Goal: Find contact information: Find contact information

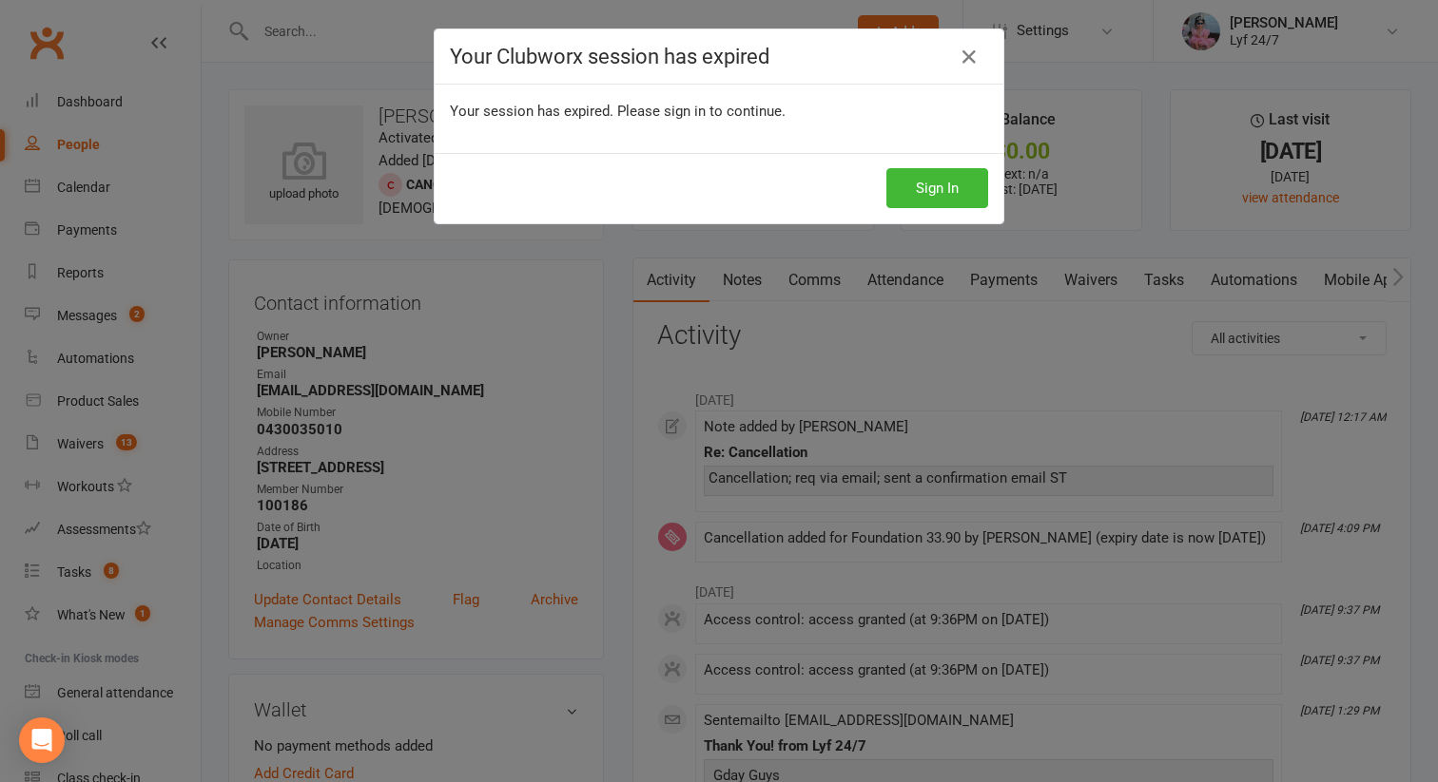
click at [923, 164] on div "Sign In" at bounding box center [719, 188] width 569 height 70
click at [923, 181] on button "Sign In" at bounding box center [937, 188] width 102 height 40
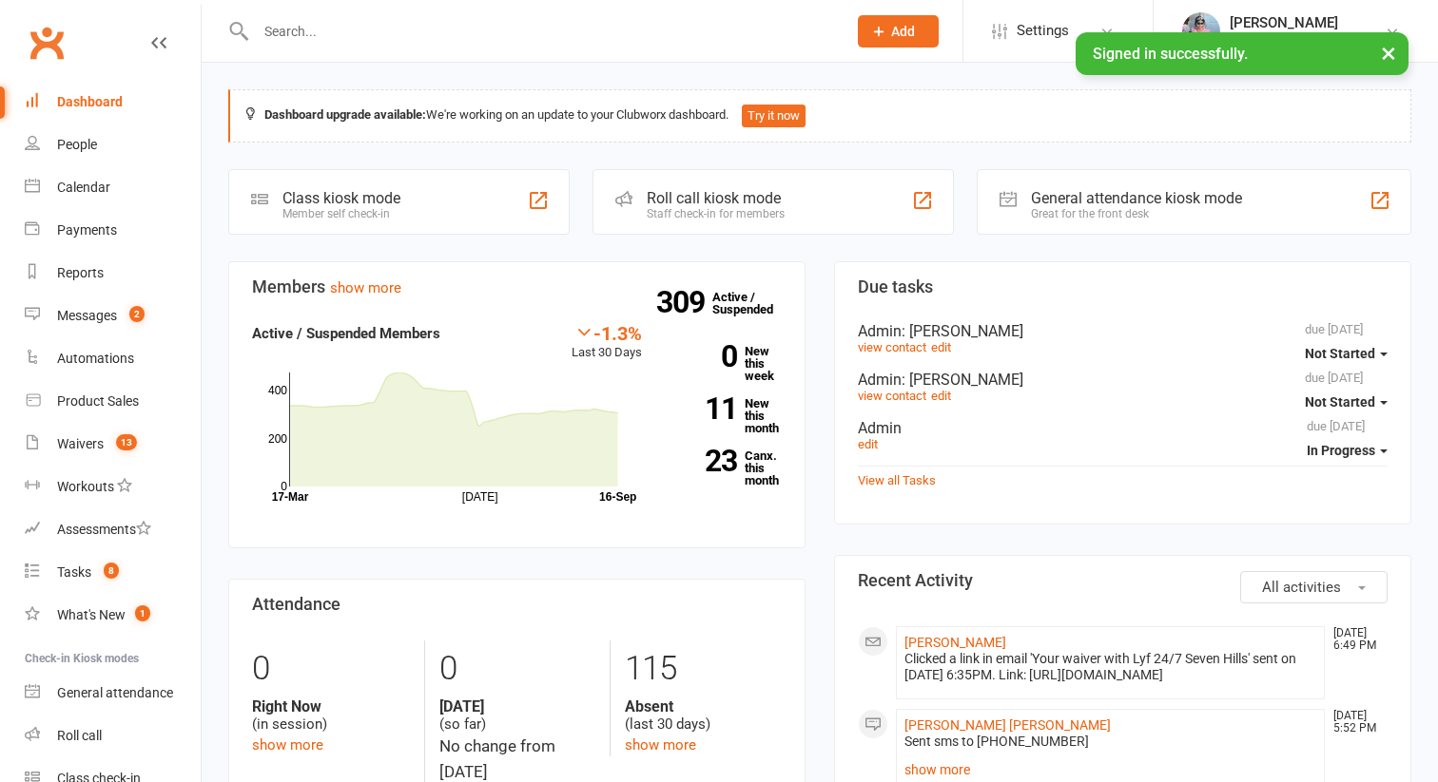
click at [81, 96] on div "Dashboard" at bounding box center [90, 101] width 66 height 15
click at [357, 19] on input "text" at bounding box center [541, 31] width 583 height 27
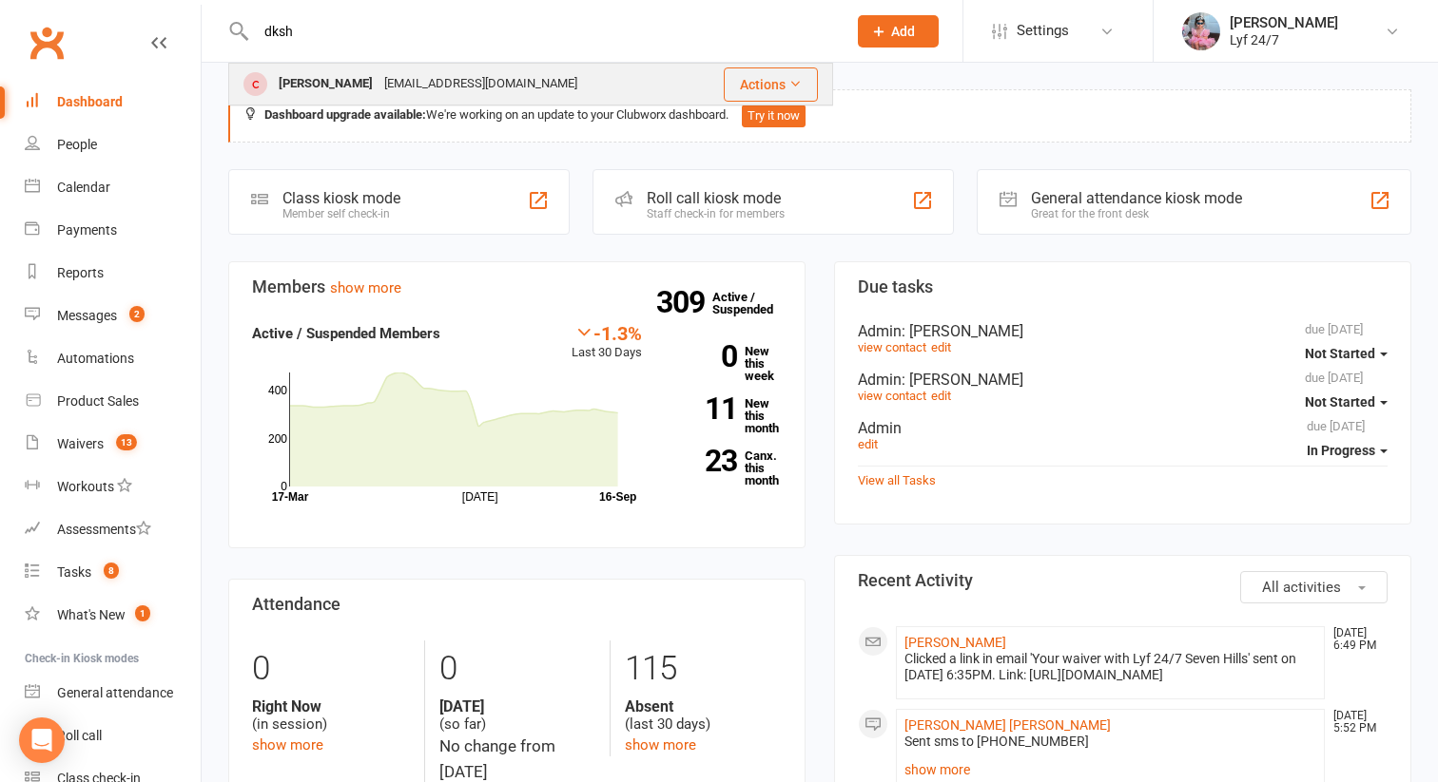
type input "dksh"
click at [356, 91] on div "[PERSON_NAME]" at bounding box center [326, 84] width 106 height 28
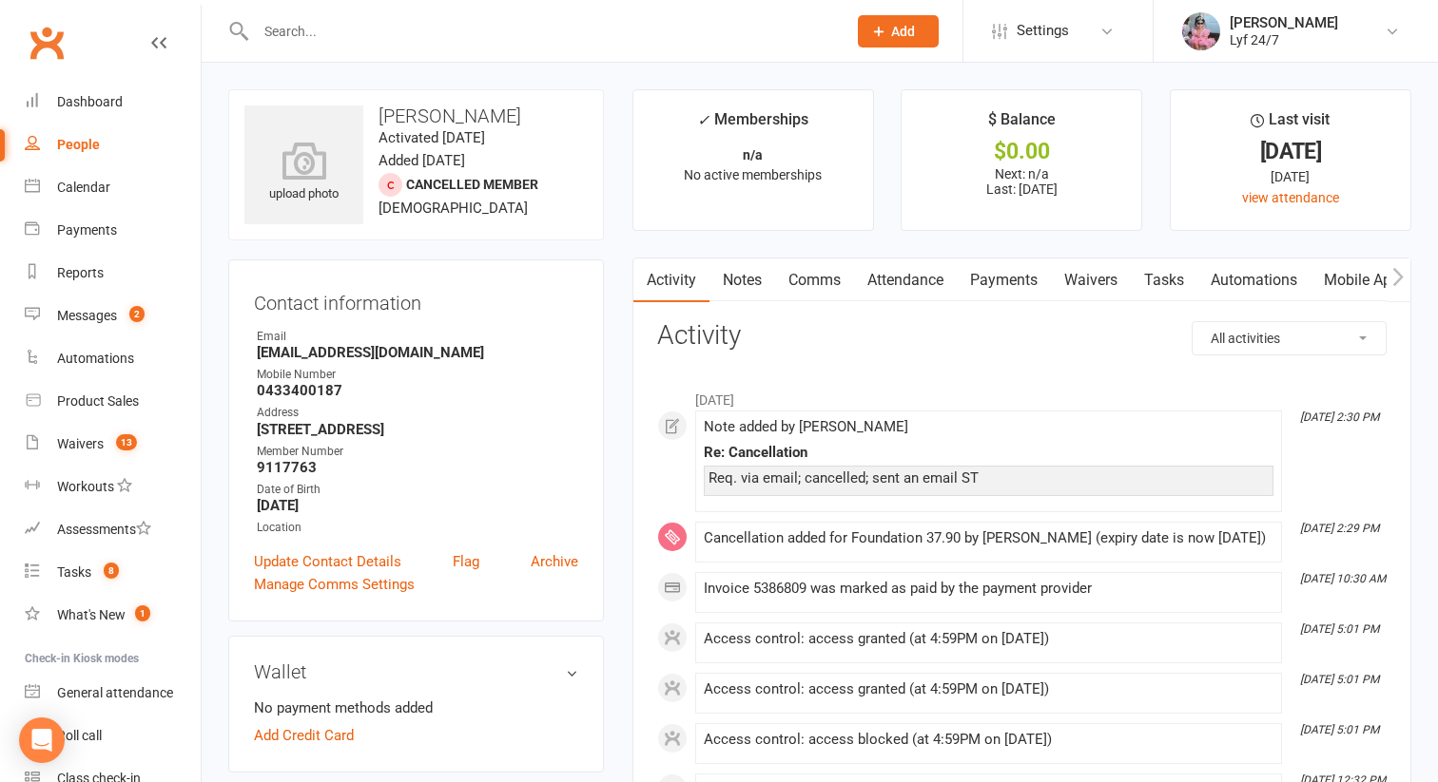
click at [351, 355] on strong "[EMAIL_ADDRESS][DOMAIN_NAME]" at bounding box center [417, 352] width 321 height 17
click at [351, 355] on strong "dksheoran97@gmail.com" at bounding box center [417, 352] width 321 height 17
copy render-form-field "dksheoran97@gmail.com"
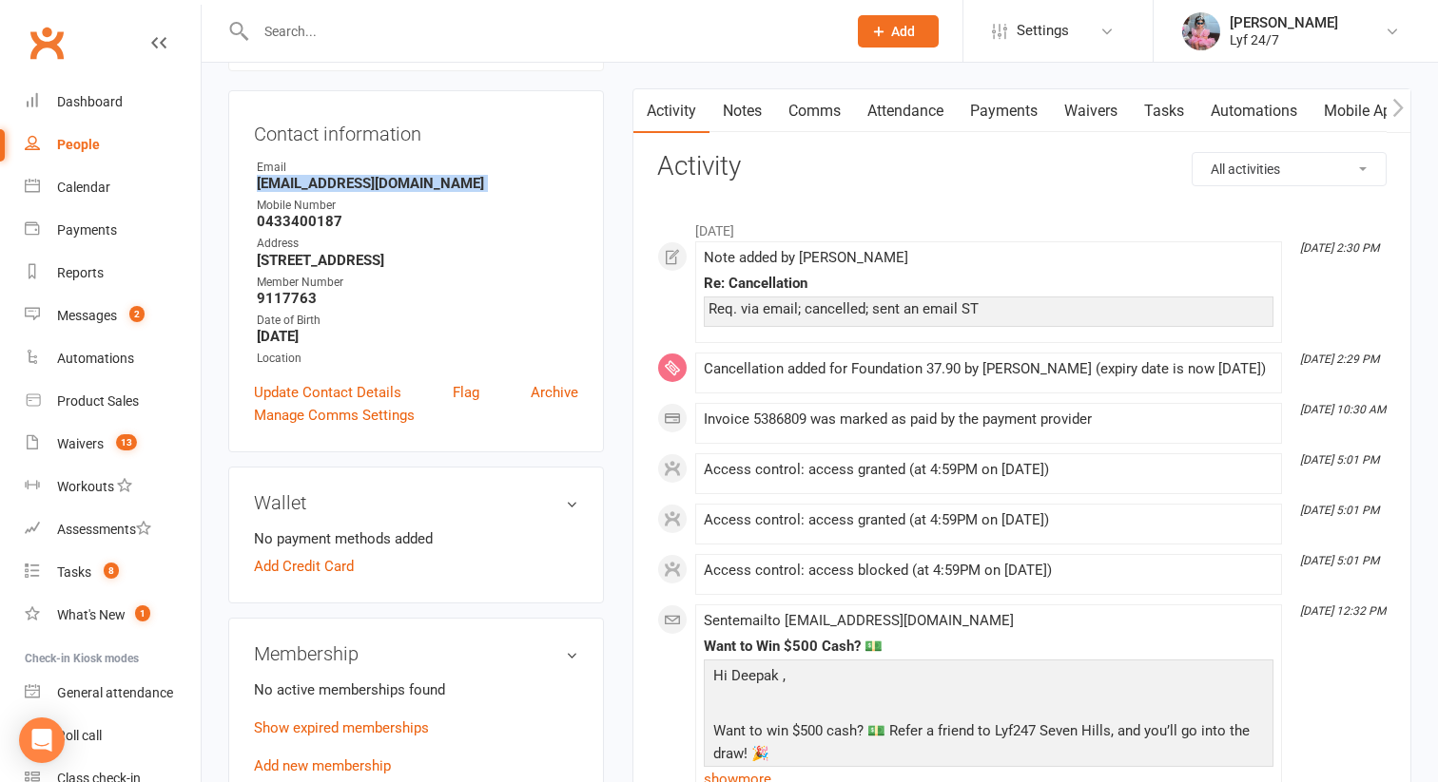
scroll to position [170, 0]
